Goal: Check status

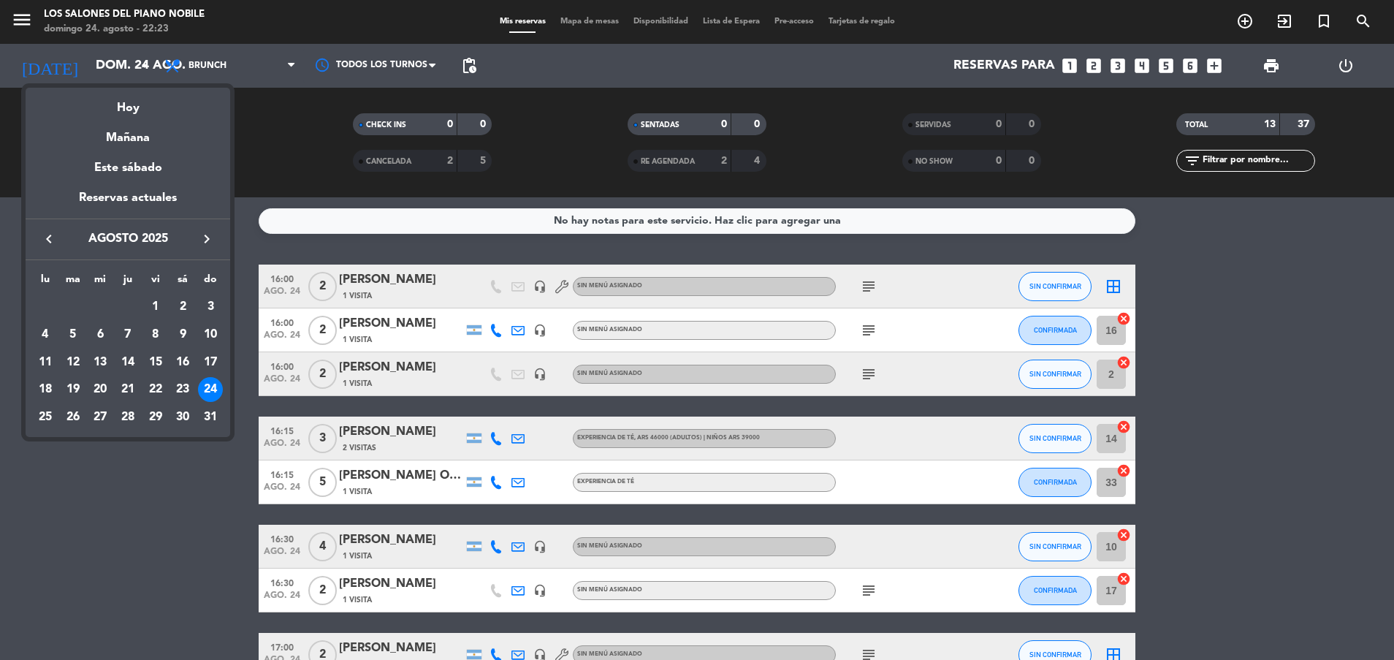
click at [208, 237] on icon "keyboard_arrow_right" at bounding box center [207, 239] width 18 height 18
click at [50, 235] on icon "keyboard_arrow_left" at bounding box center [49, 239] width 18 height 18
click at [43, 408] on div "25" at bounding box center [45, 417] width 25 height 25
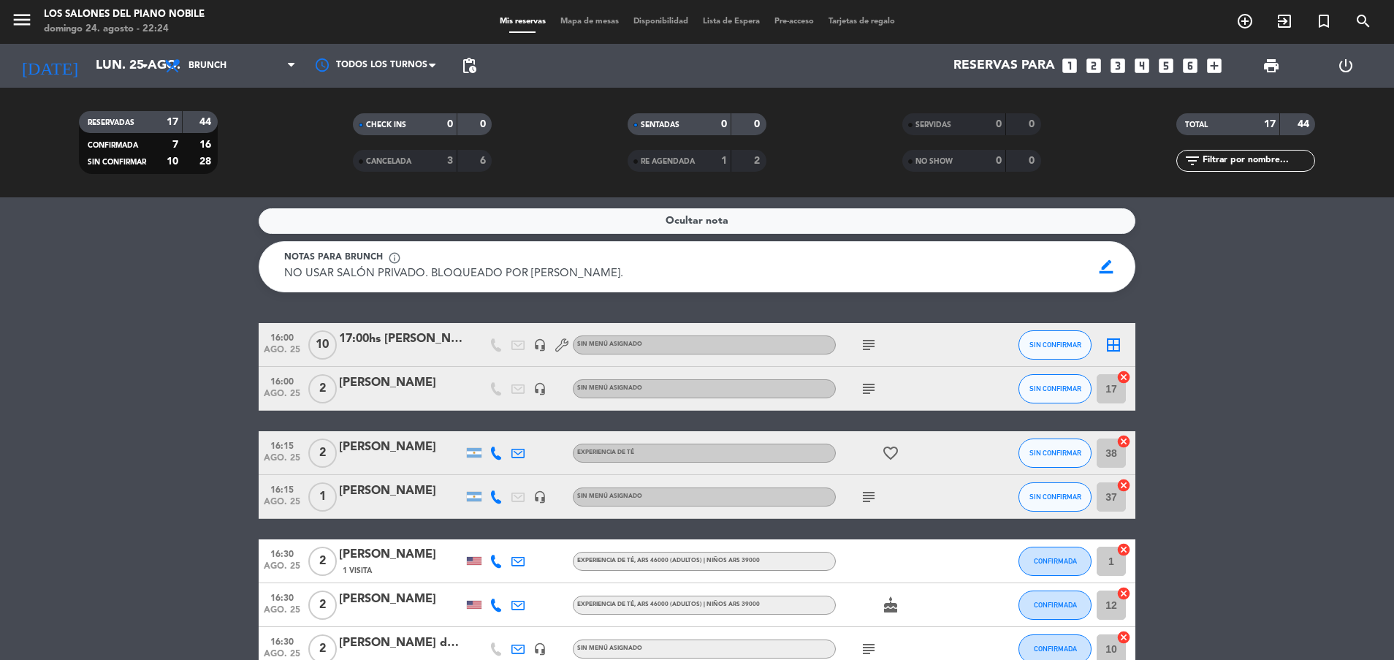
click at [870, 390] on icon "subject" at bounding box center [869, 389] width 18 height 18
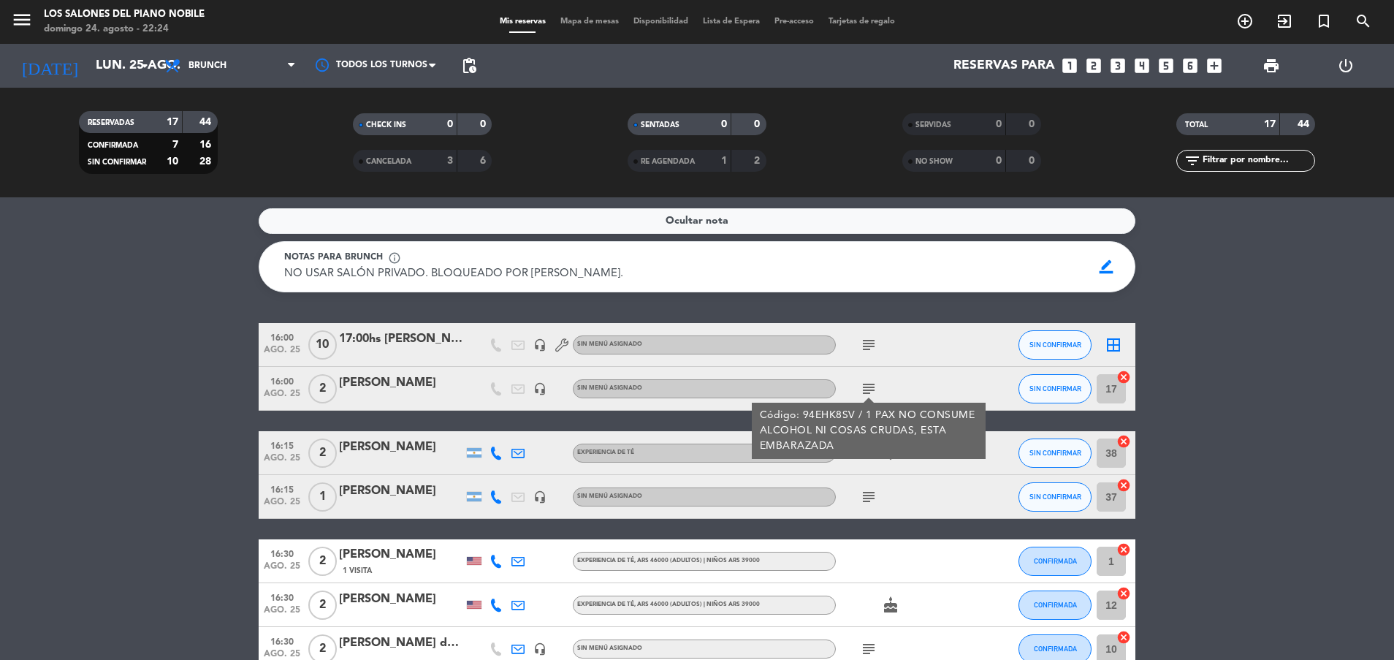
click at [537, 392] on icon "headset_mic" at bounding box center [539, 388] width 13 height 13
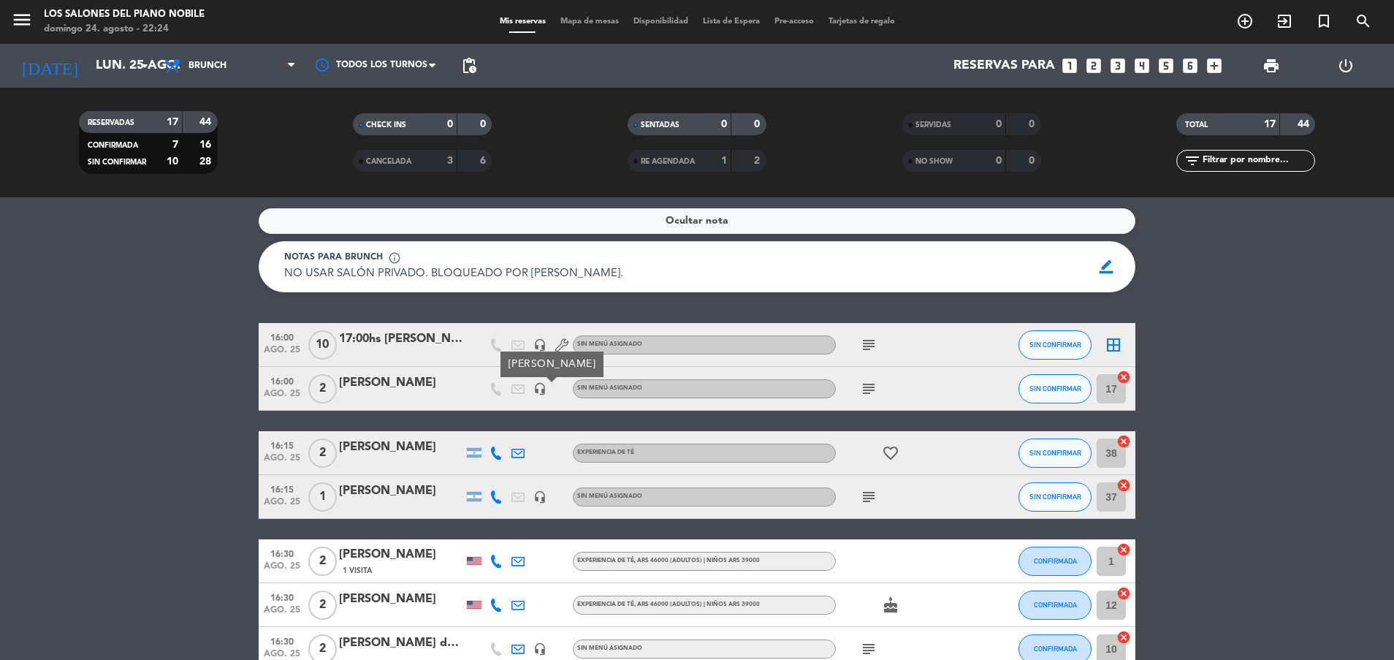
click at [537, 392] on icon "headset_mic" at bounding box center [539, 388] width 13 height 13
click at [871, 391] on icon "subject" at bounding box center [869, 389] width 18 height 18
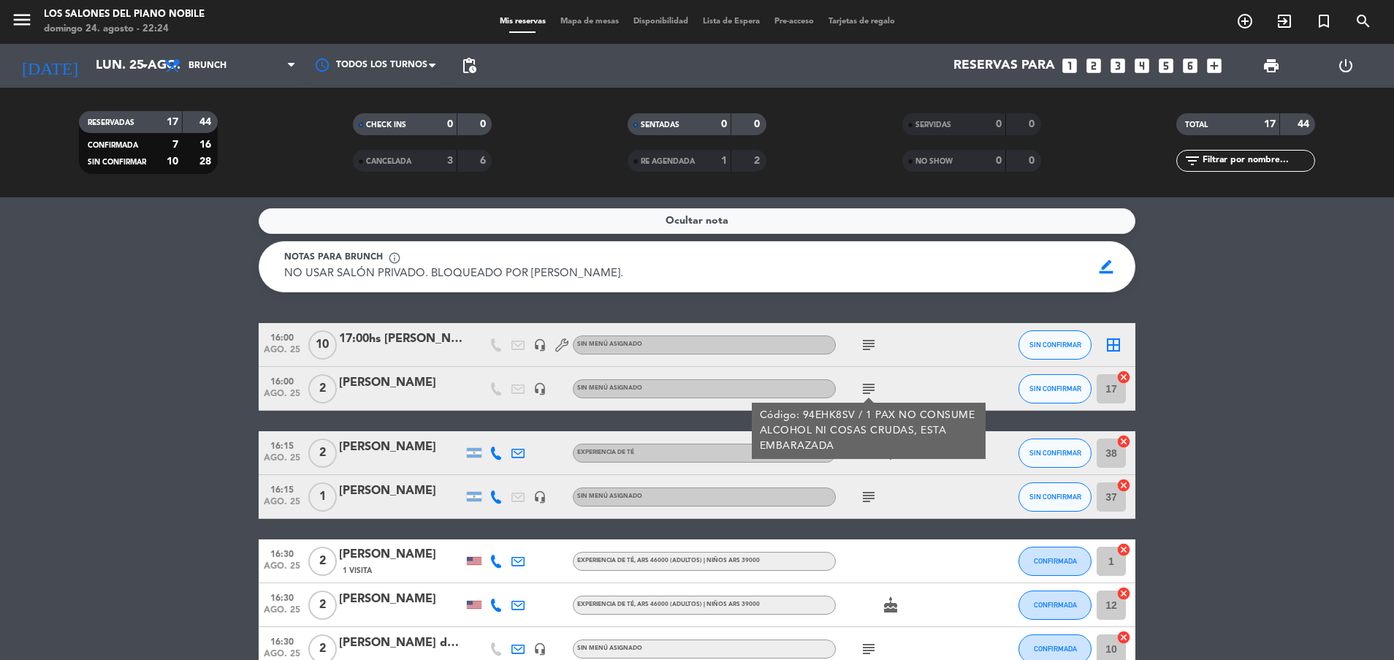
click at [871, 391] on icon "subject" at bounding box center [869, 389] width 18 height 18
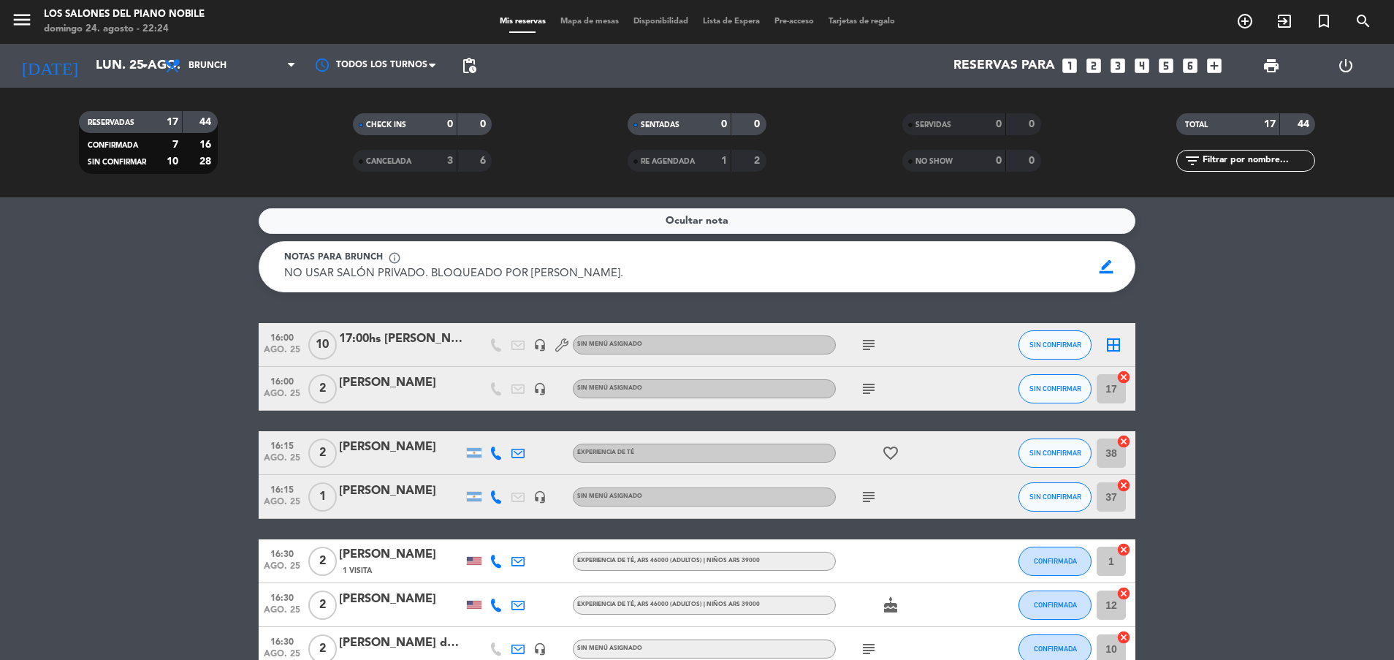
drag, startPoint x: 193, startPoint y: 488, endPoint x: 91, endPoint y: 444, distance: 110.6
click at [155, 258] on service-notes "Ocultar nota Notas para brunch info_outline NO USAR SALÓN PRIVADO. BLOQUEADO PO…" at bounding box center [697, 250] width 1394 height 84
click at [577, 218] on div "Ocultar nota" at bounding box center [697, 221] width 877 height 26
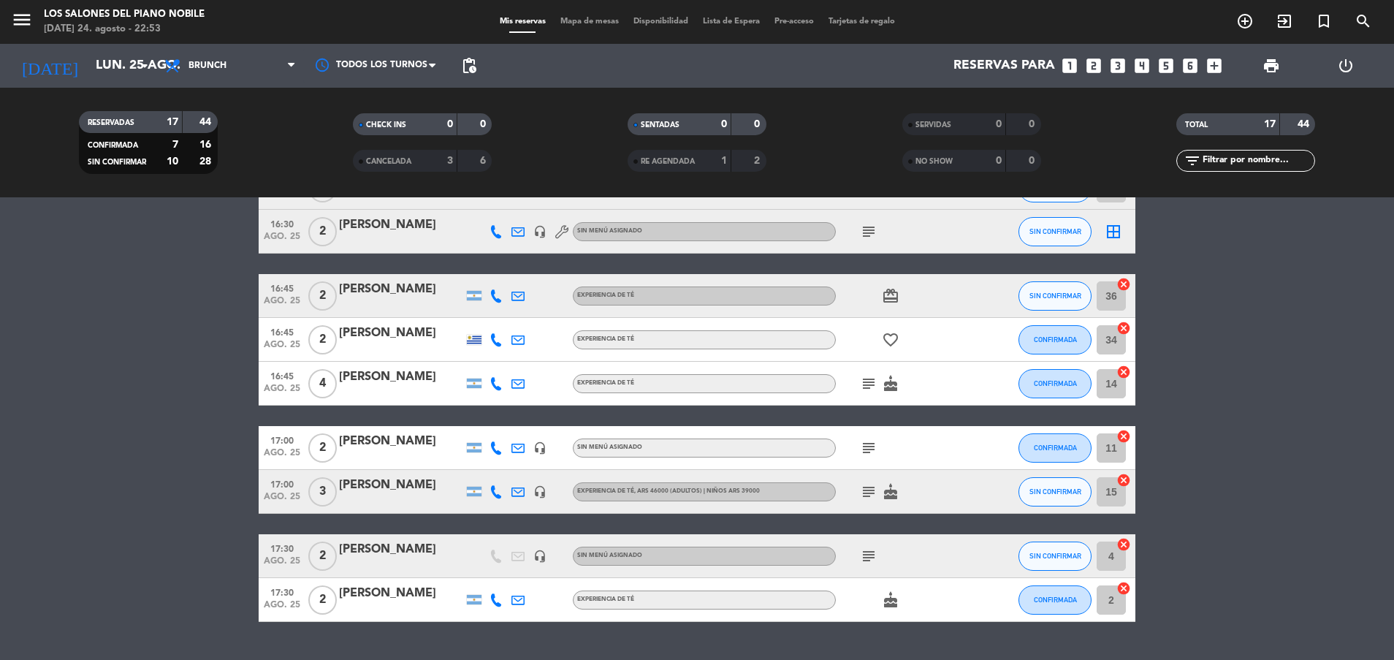
scroll to position [525, 0]
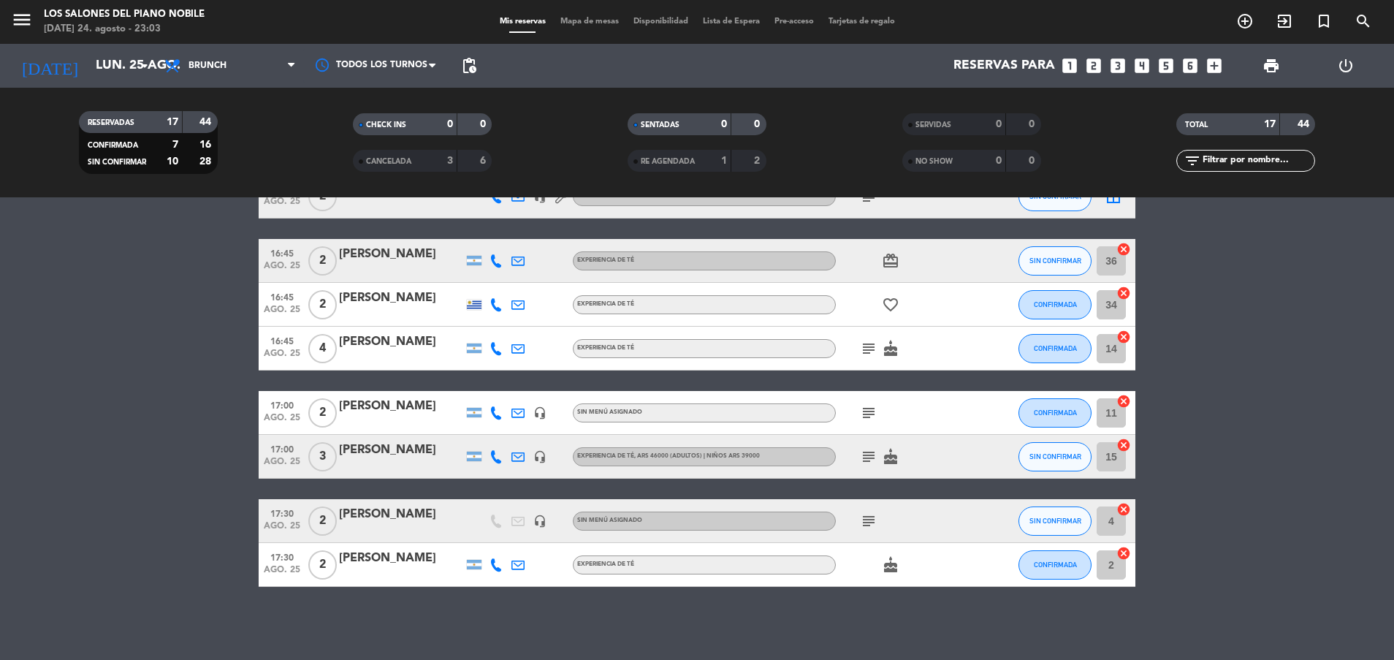
click at [121, 389] on bookings-row "16:00 [DATE] 17:00hs [PERSON_NAME] headset_mic Sin menú asignado subject SIN CO…" at bounding box center [697, 162] width 1394 height 847
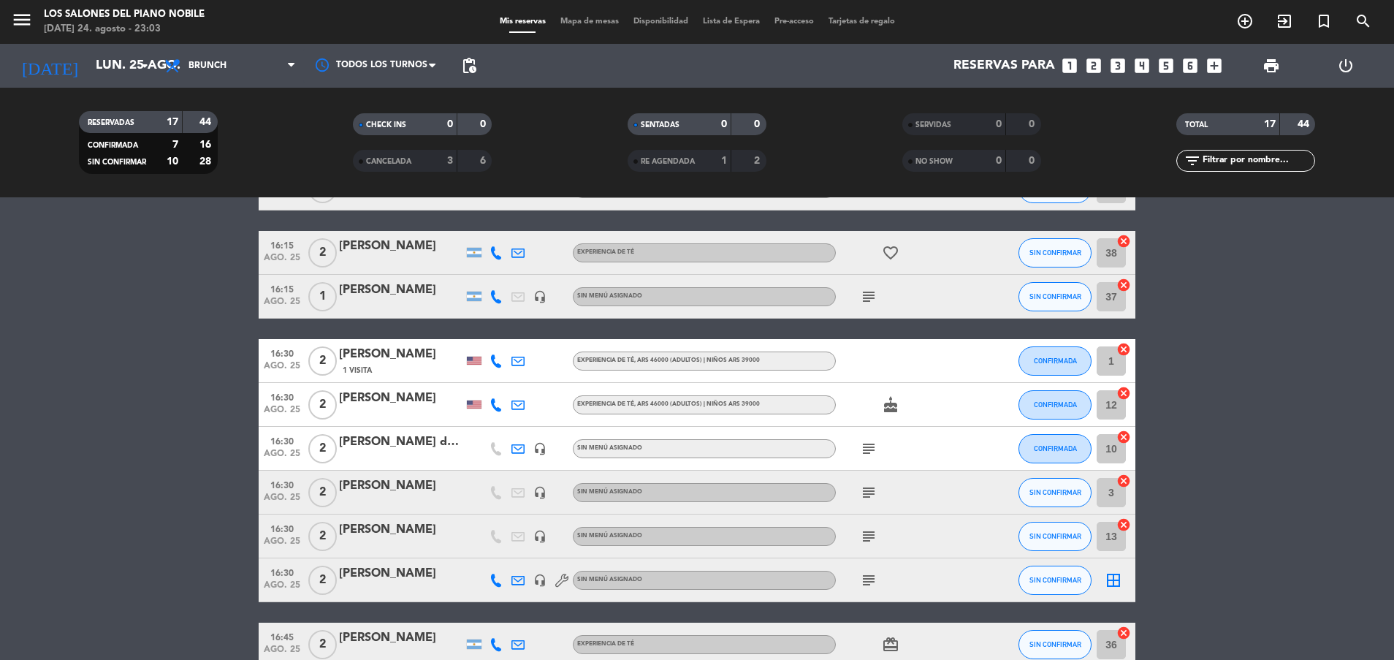
scroll to position [0, 0]
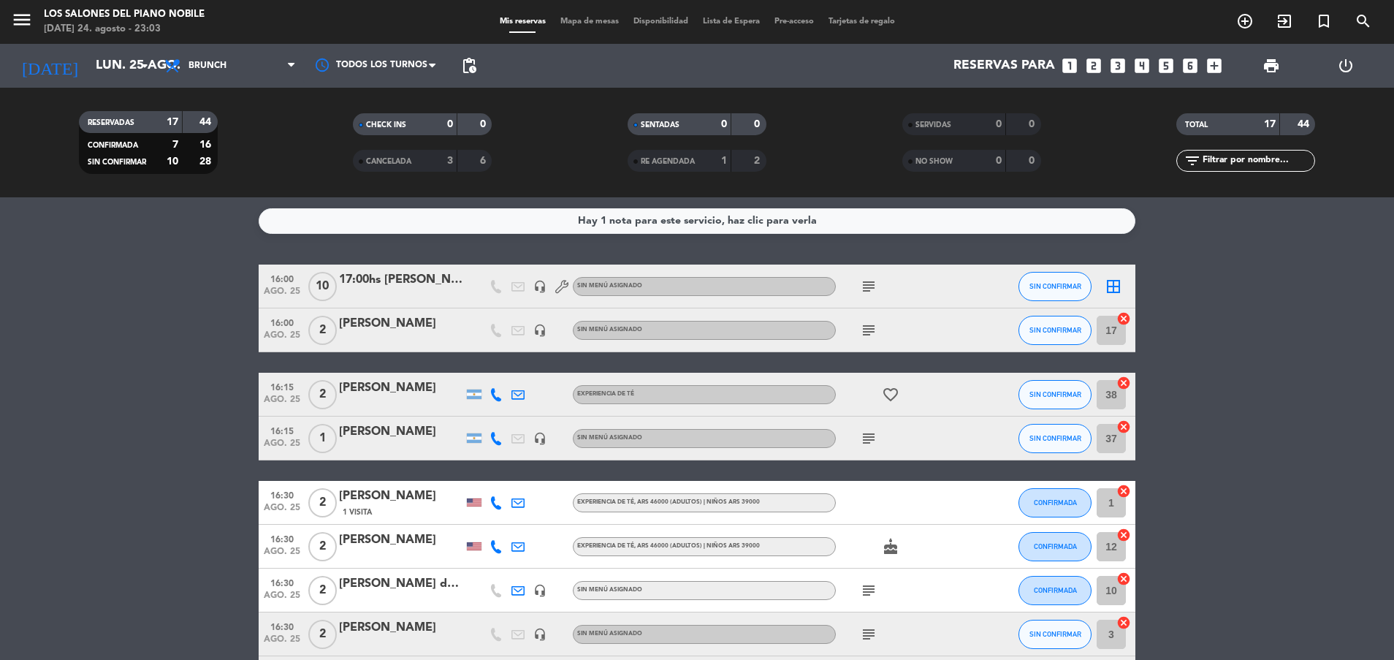
click at [870, 286] on icon "subject" at bounding box center [869, 287] width 18 height 18
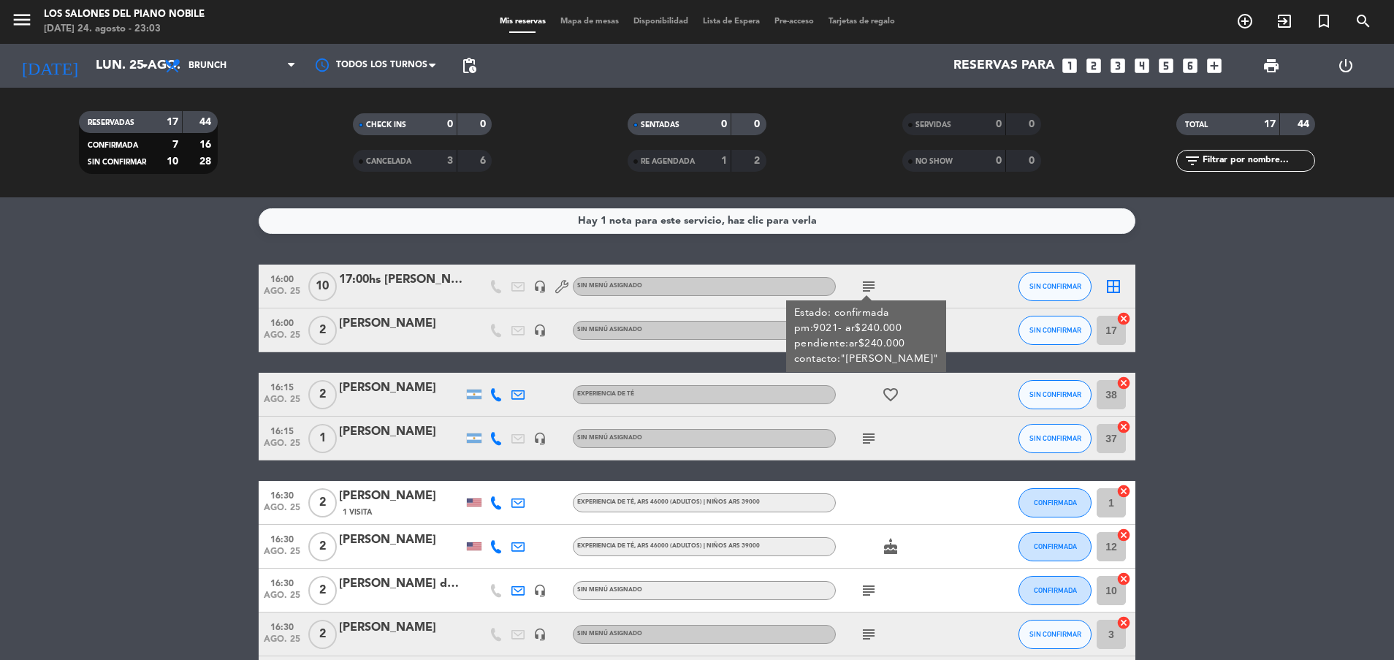
click at [870, 286] on icon "subject" at bounding box center [869, 287] width 18 height 18
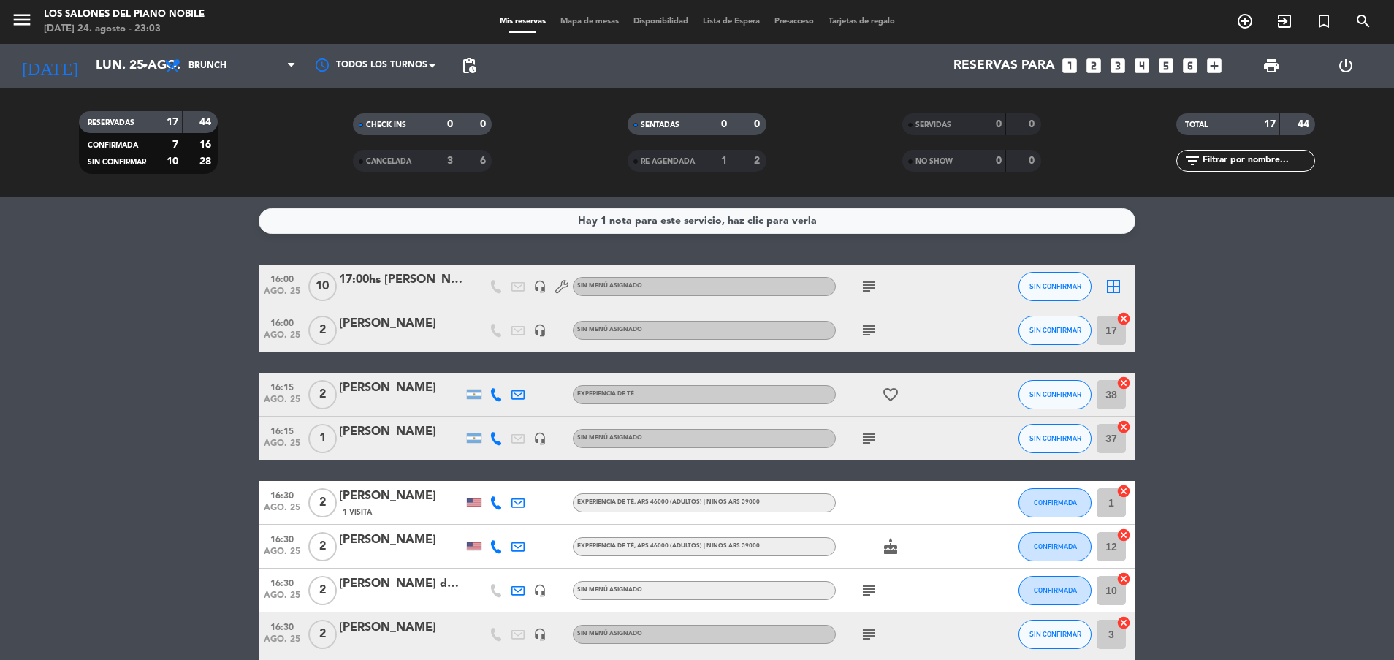
click at [869, 333] on icon "subject" at bounding box center [869, 330] width 18 height 18
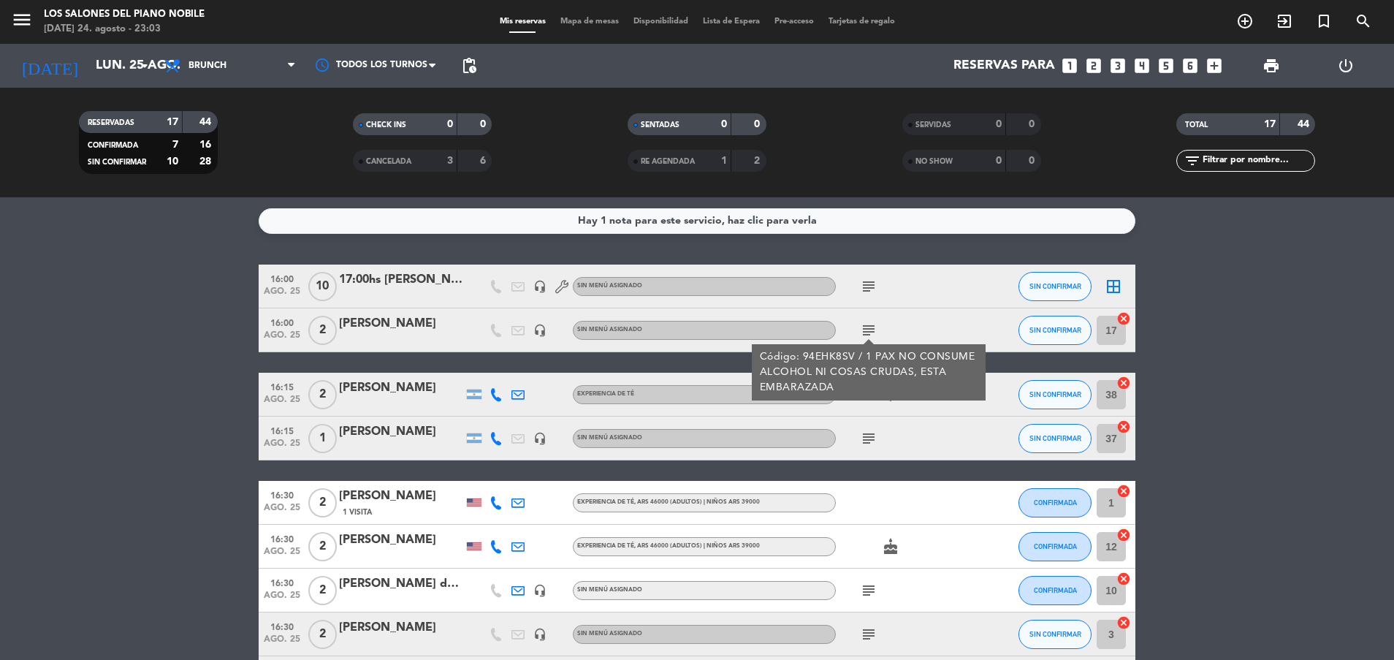
click at [869, 333] on icon "subject" at bounding box center [869, 330] width 18 height 18
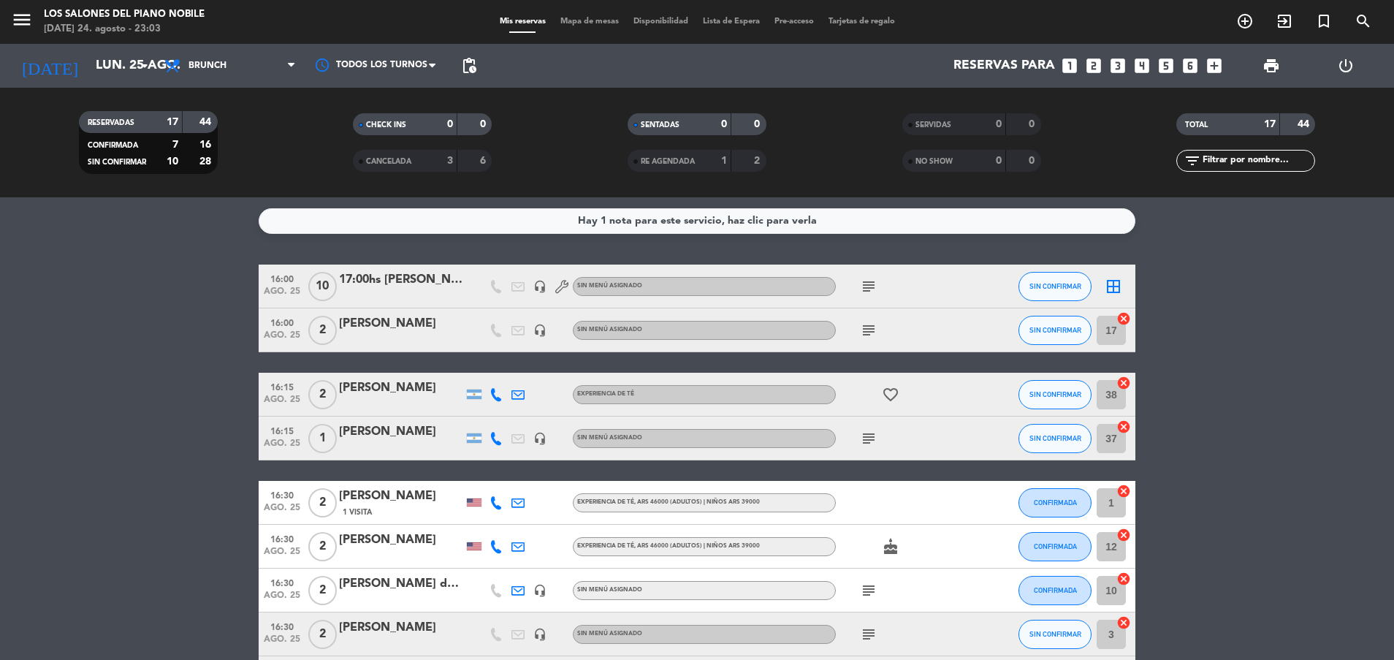
click at [869, 433] on icon "subject" at bounding box center [869, 439] width 18 height 18
click at [869, 432] on icon "subject" at bounding box center [869, 439] width 18 height 18
click at [867, 332] on icon "subject" at bounding box center [869, 330] width 18 height 18
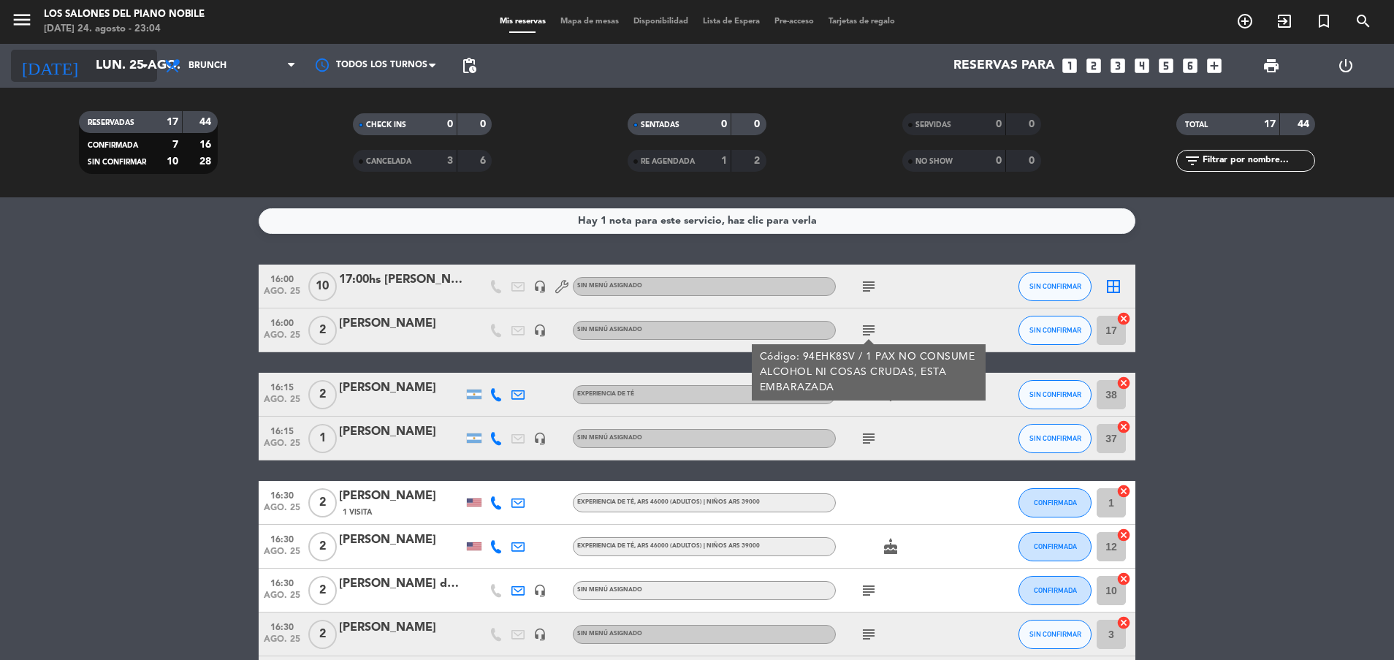
click at [88, 61] on input "lun. 25 ago." at bounding box center [172, 65] width 169 height 29
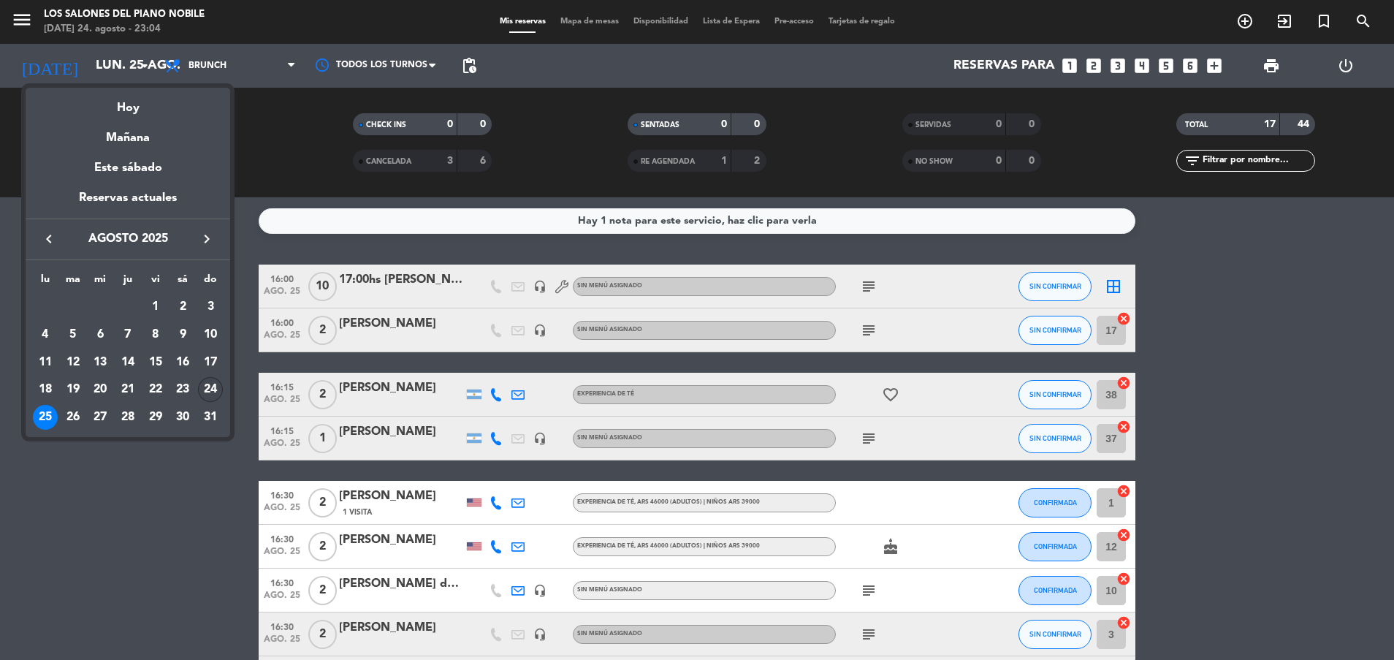
click at [209, 386] on div "24" at bounding box center [210, 389] width 25 height 25
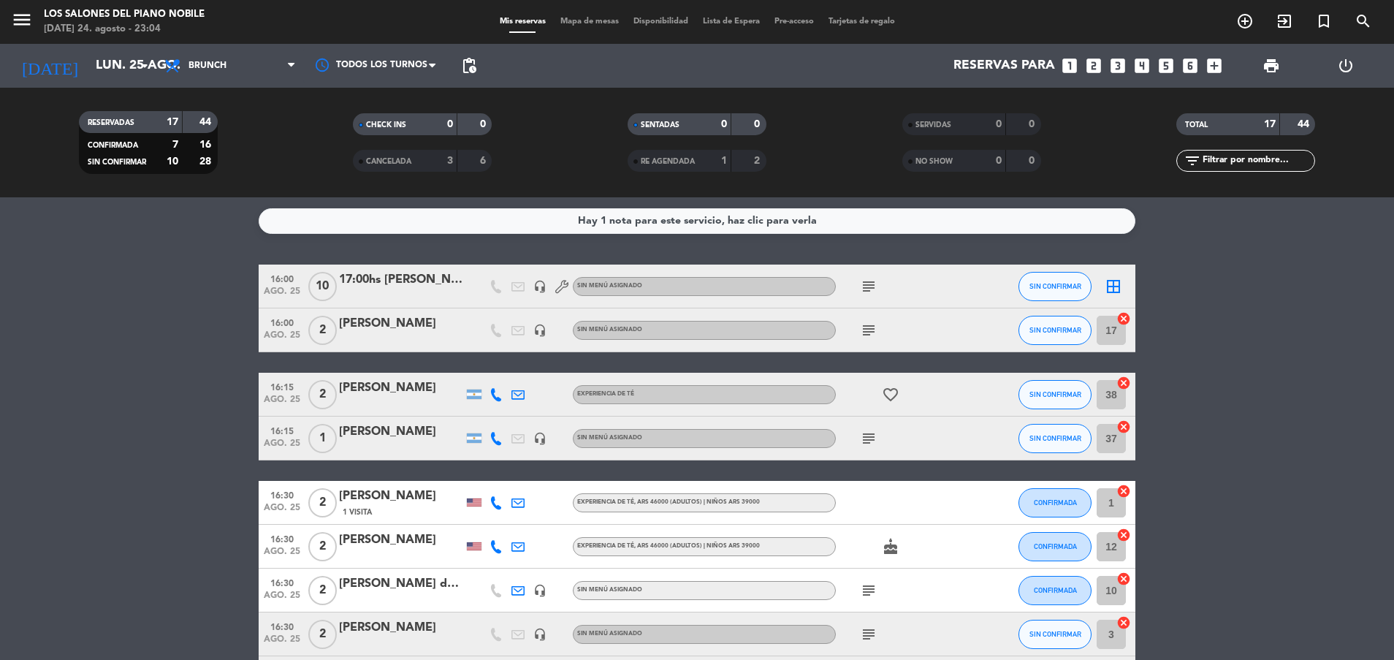
type input "dom. 24 ago."
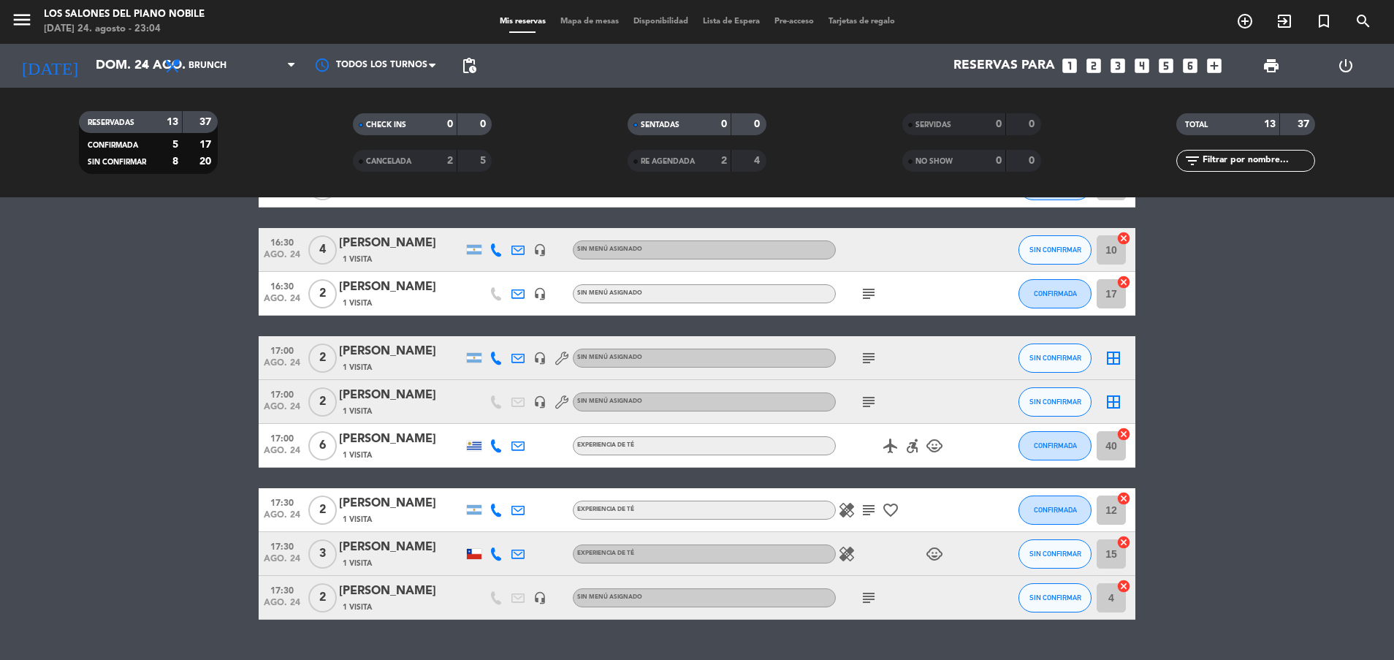
scroll to position [329, 0]
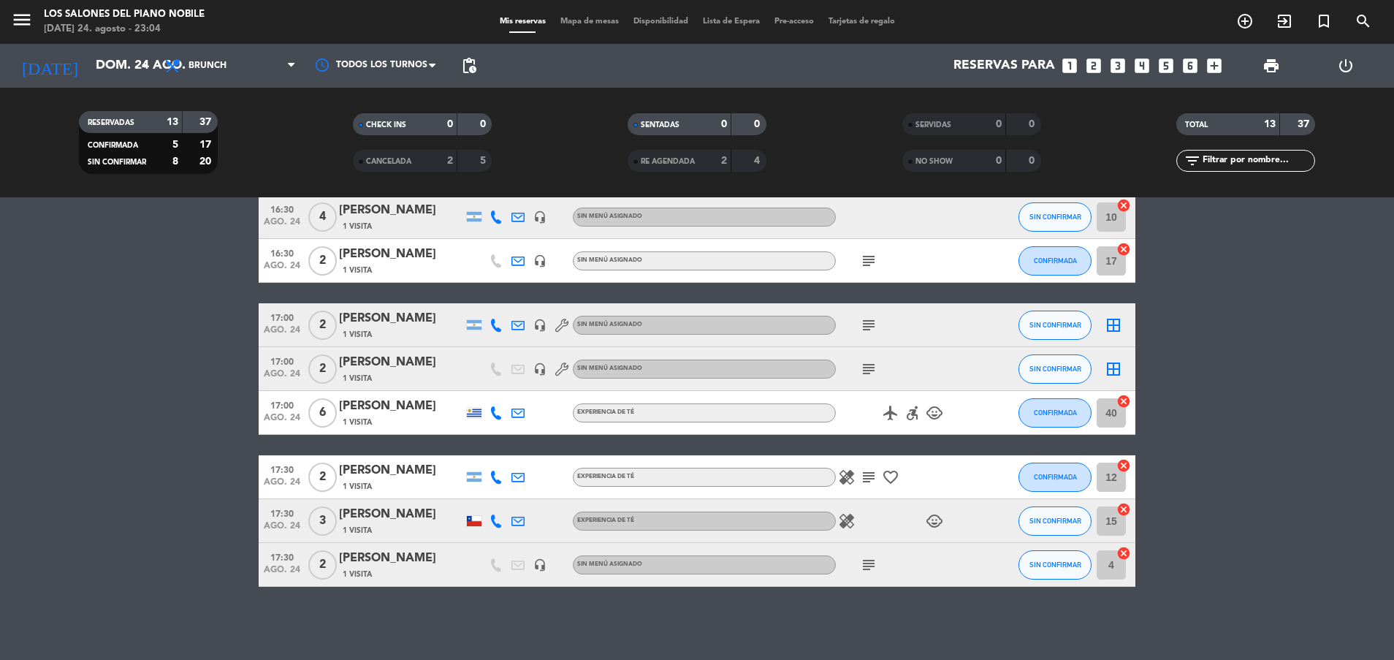
click at [874, 471] on icon "subject" at bounding box center [869, 477] width 18 height 18
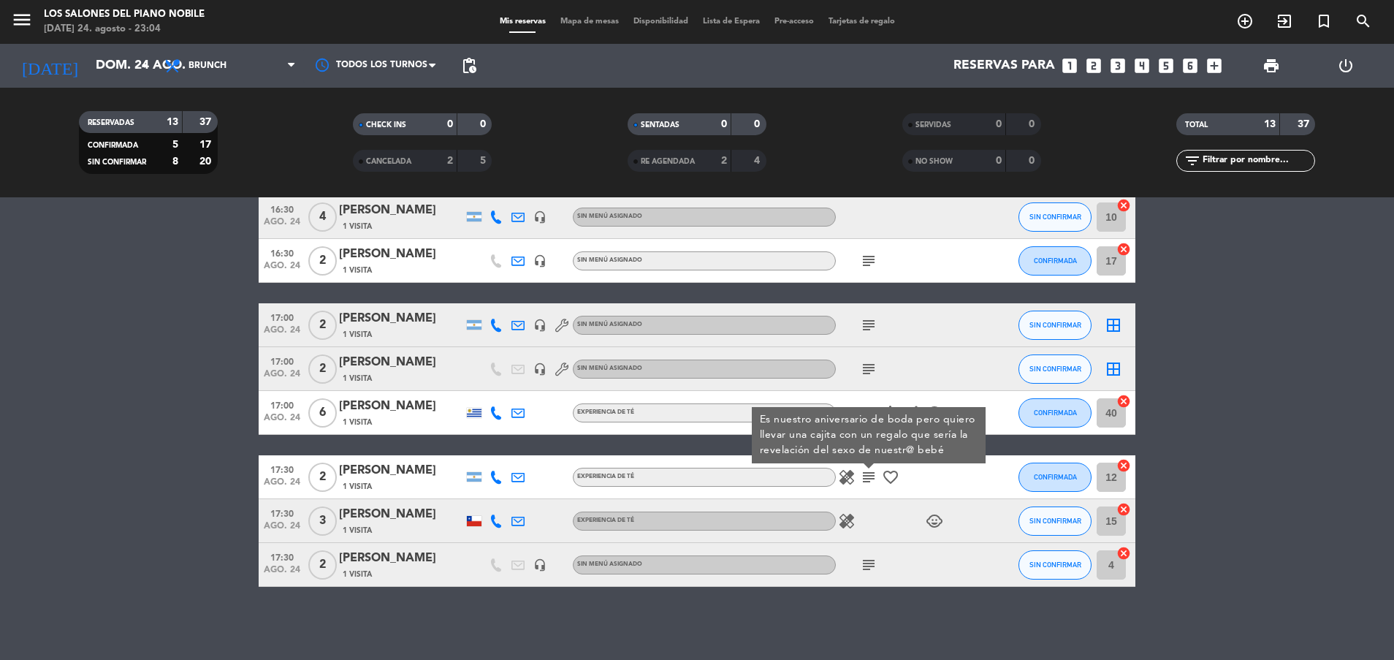
click at [850, 472] on icon "healing" at bounding box center [847, 477] width 18 height 18
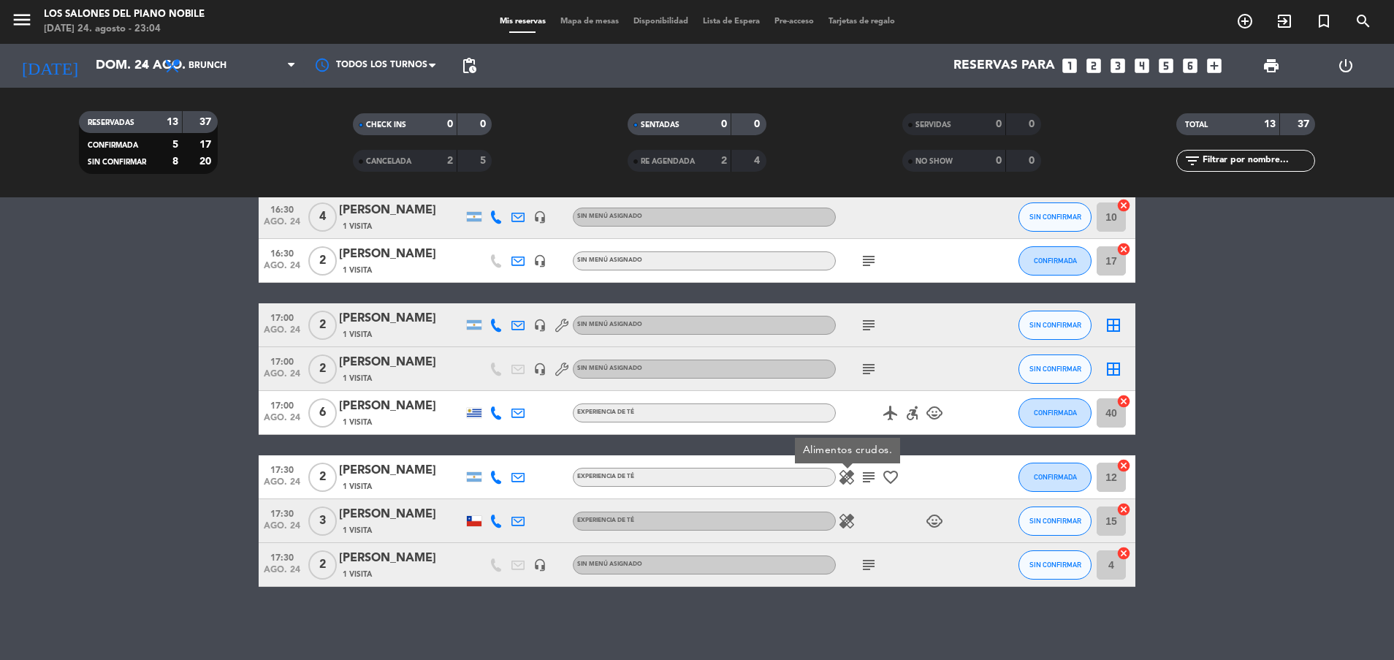
click at [918, 473] on div "healing Alimentos crudos. subject favorite_border" at bounding box center [901, 476] width 131 height 43
